Goal: Find specific page/section: Find specific page/section

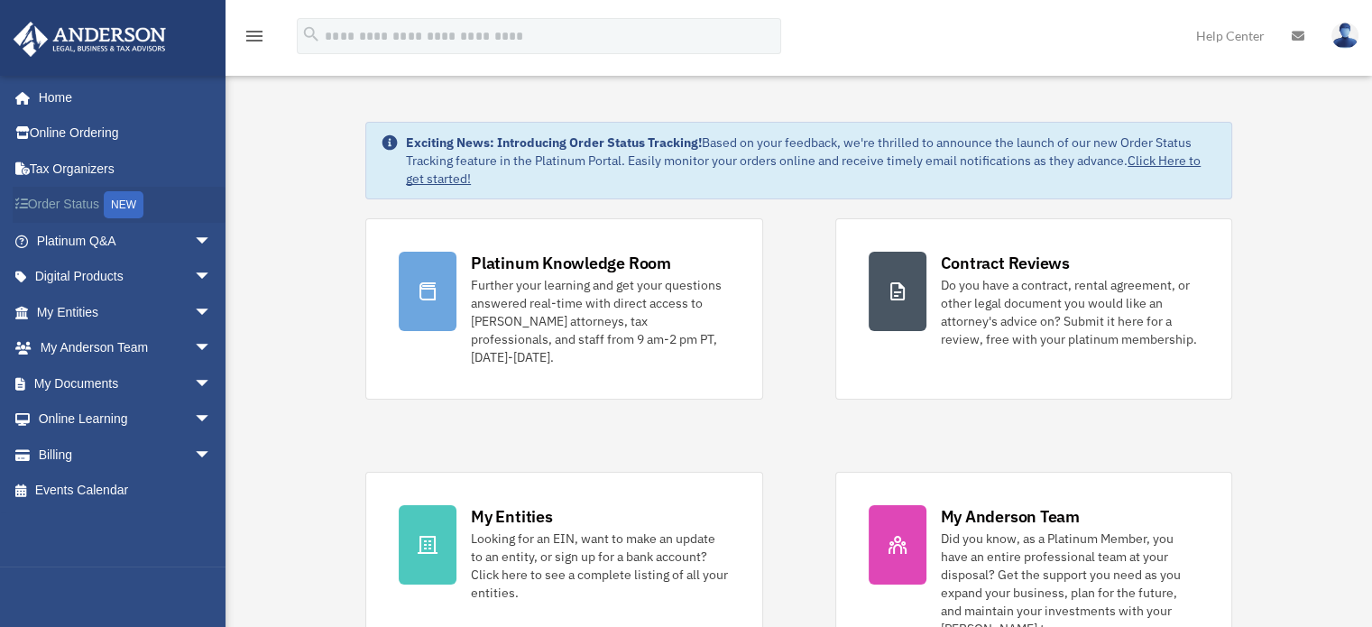
click at [91, 205] on link "Order Status NEW" at bounding box center [126, 205] width 226 height 37
click at [194, 303] on span "arrow_drop_down" at bounding box center [212, 312] width 36 height 37
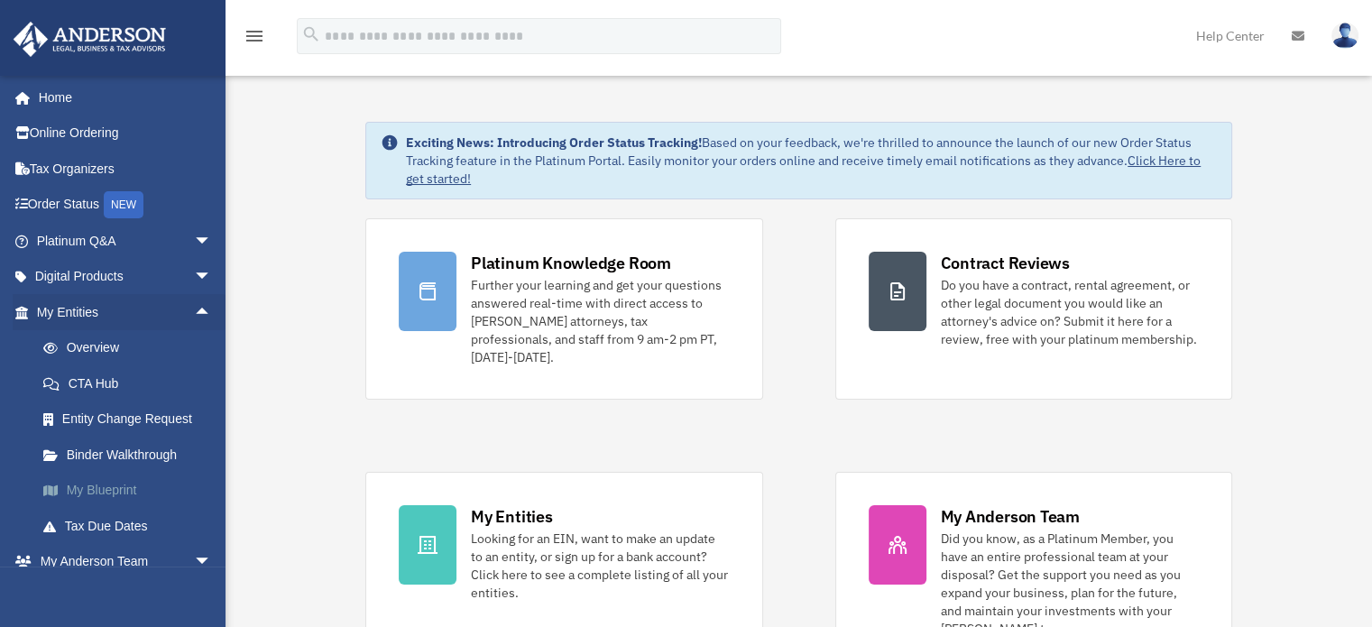
click at [118, 483] on link "My Blueprint" at bounding box center [132, 491] width 214 height 36
